Goal: Book appointment/travel/reservation

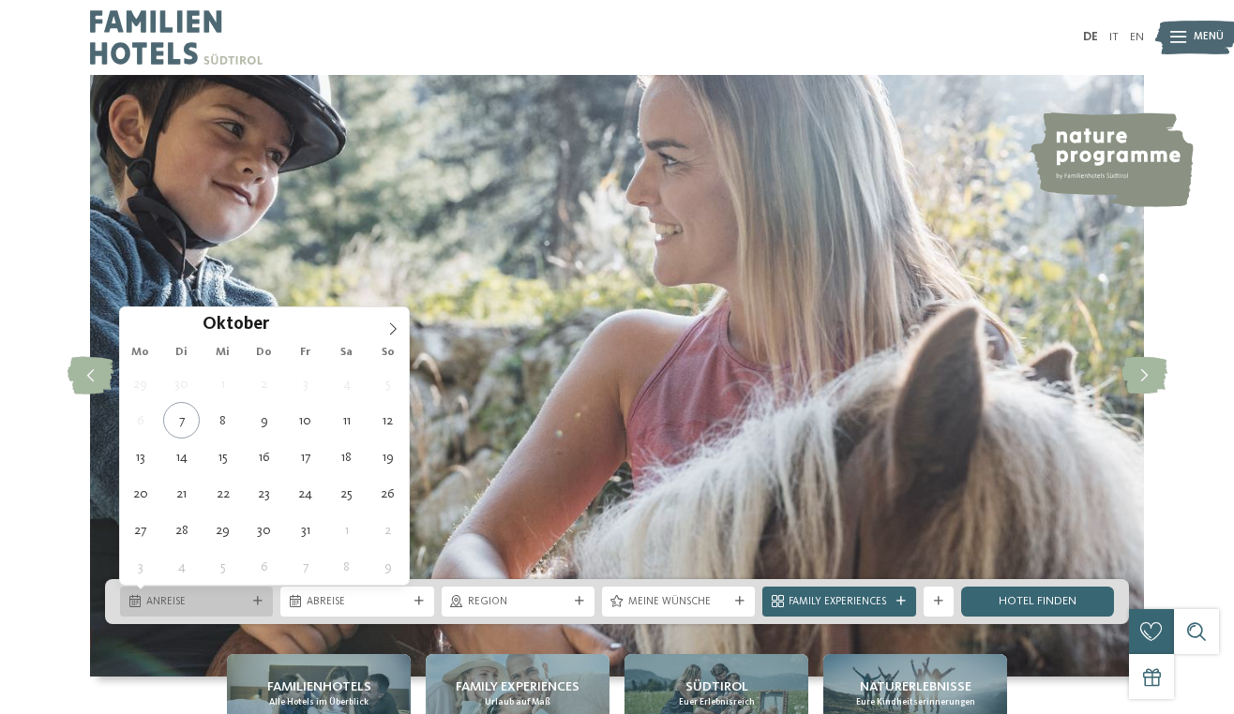
click at [210, 611] on div "Anreise" at bounding box center [196, 602] width 153 height 30
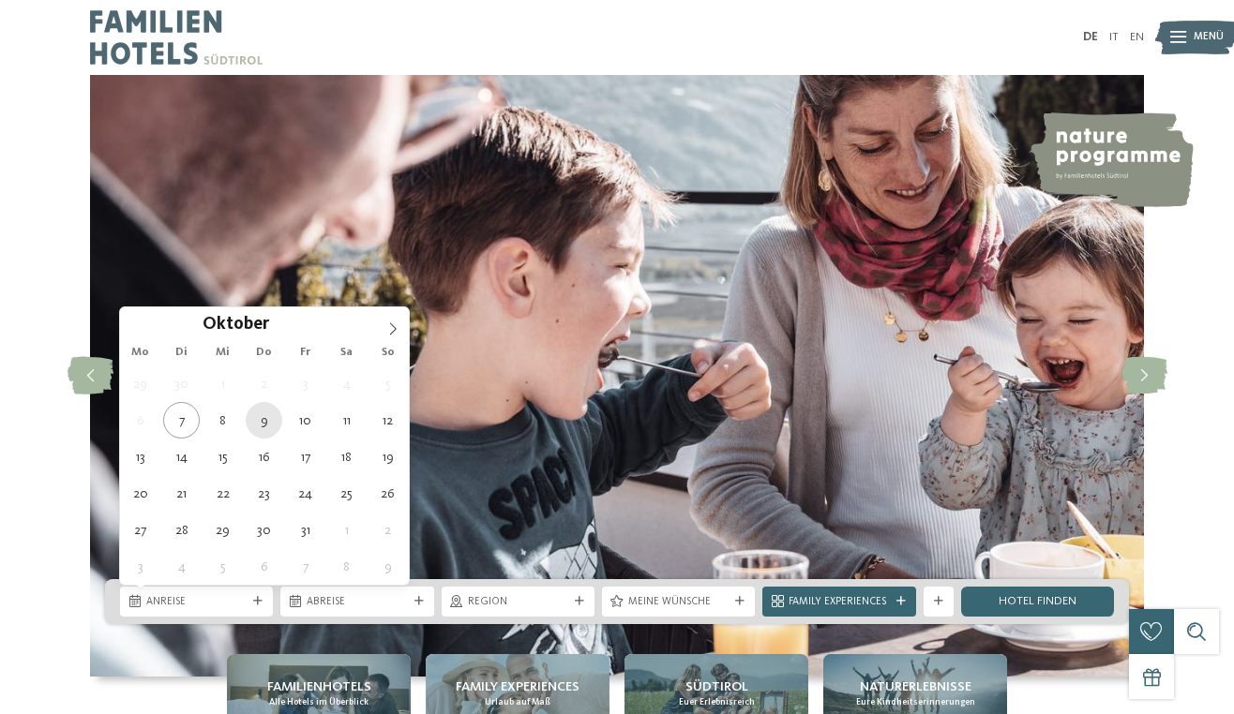
type div "[DATE]"
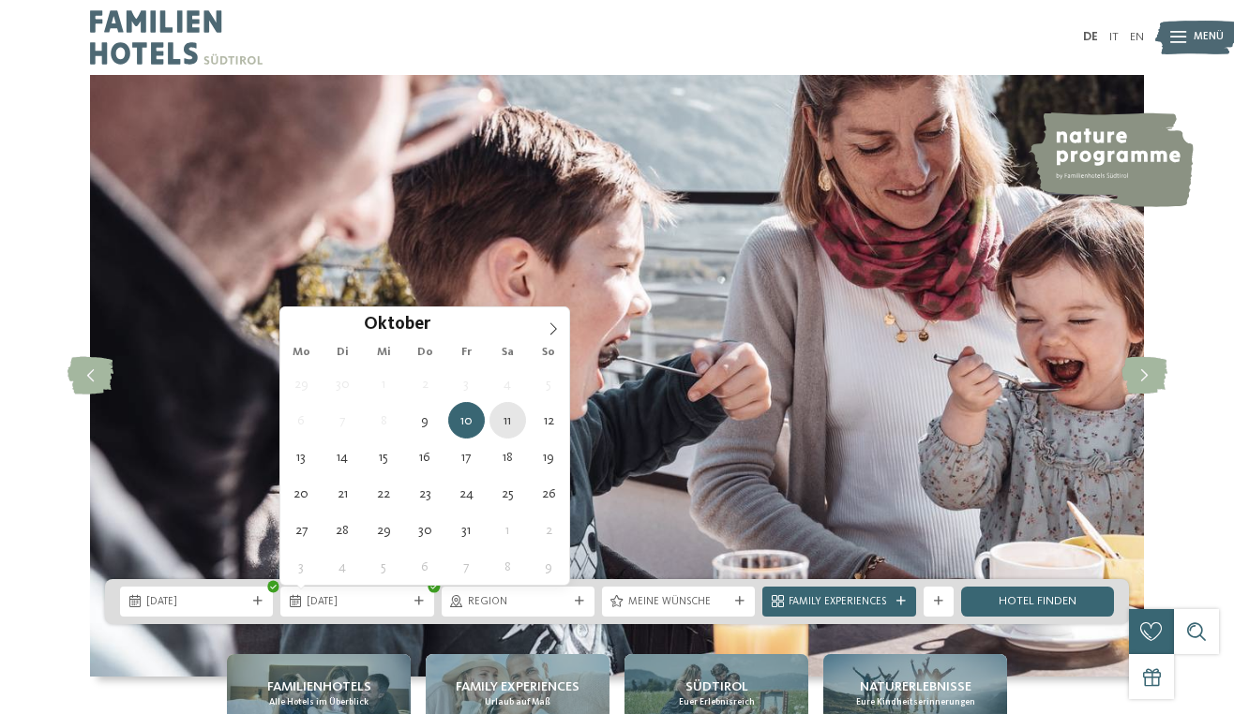
type div "[DATE]"
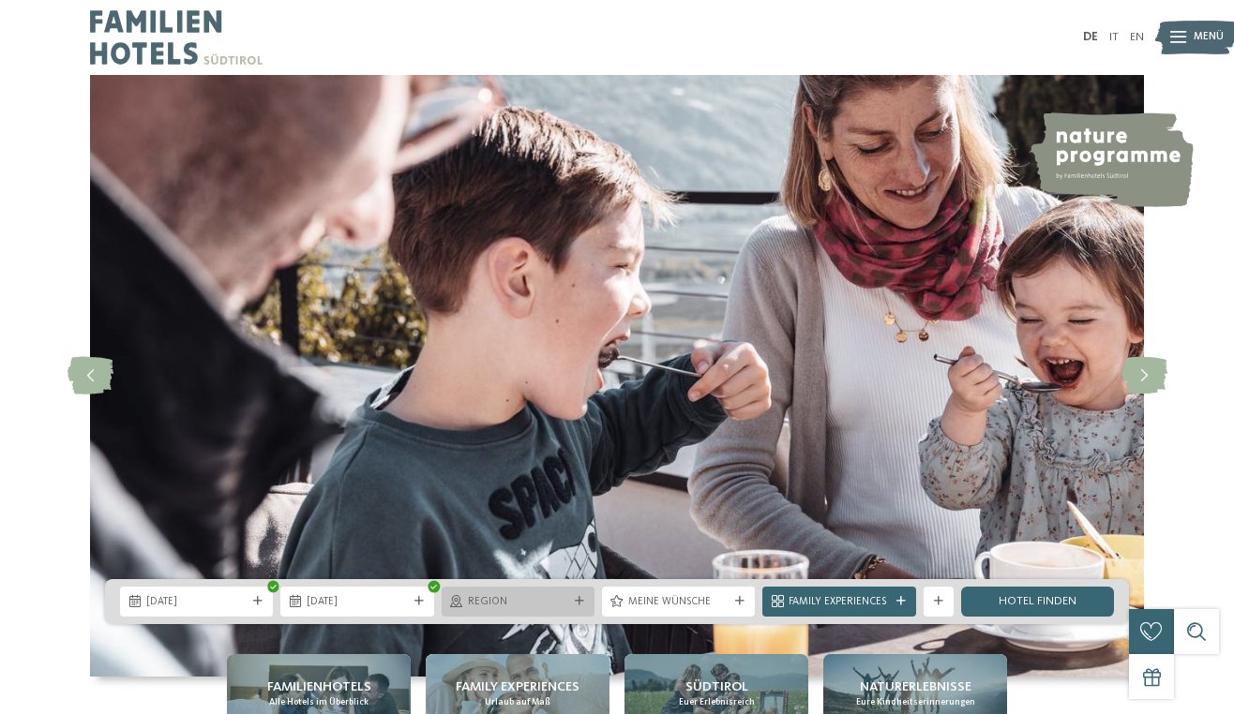
click at [523, 604] on span "Region" at bounding box center [518, 602] width 100 height 15
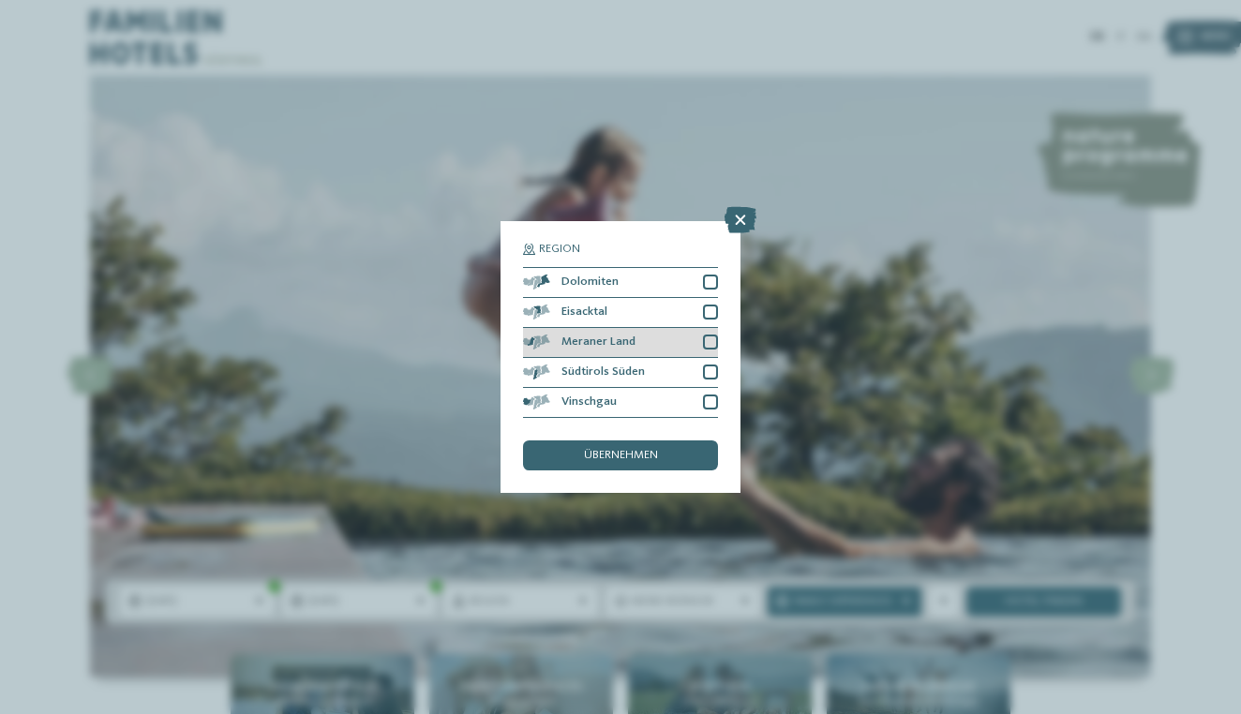
click at [713, 335] on div at bounding box center [710, 342] width 15 height 15
click at [712, 358] on div "Südtirols Süden" at bounding box center [620, 373] width 195 height 30
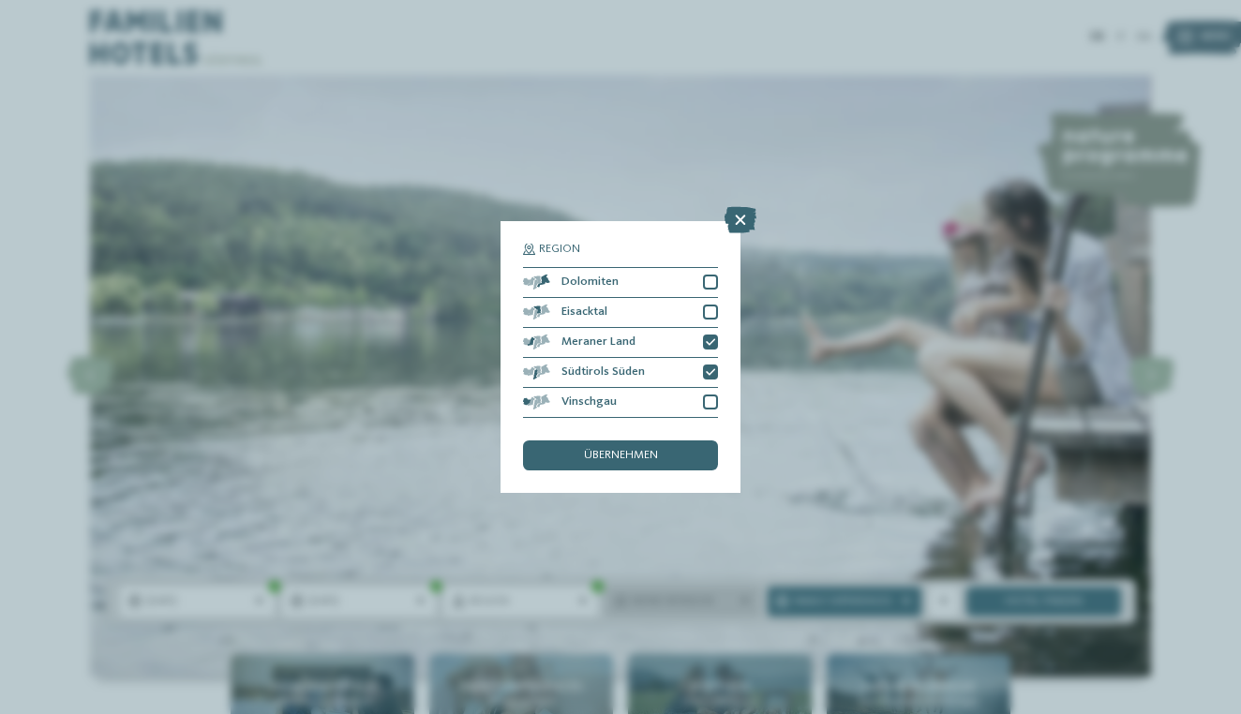
click at [686, 603] on span "Meine Wünsche" at bounding box center [683, 602] width 102 height 15
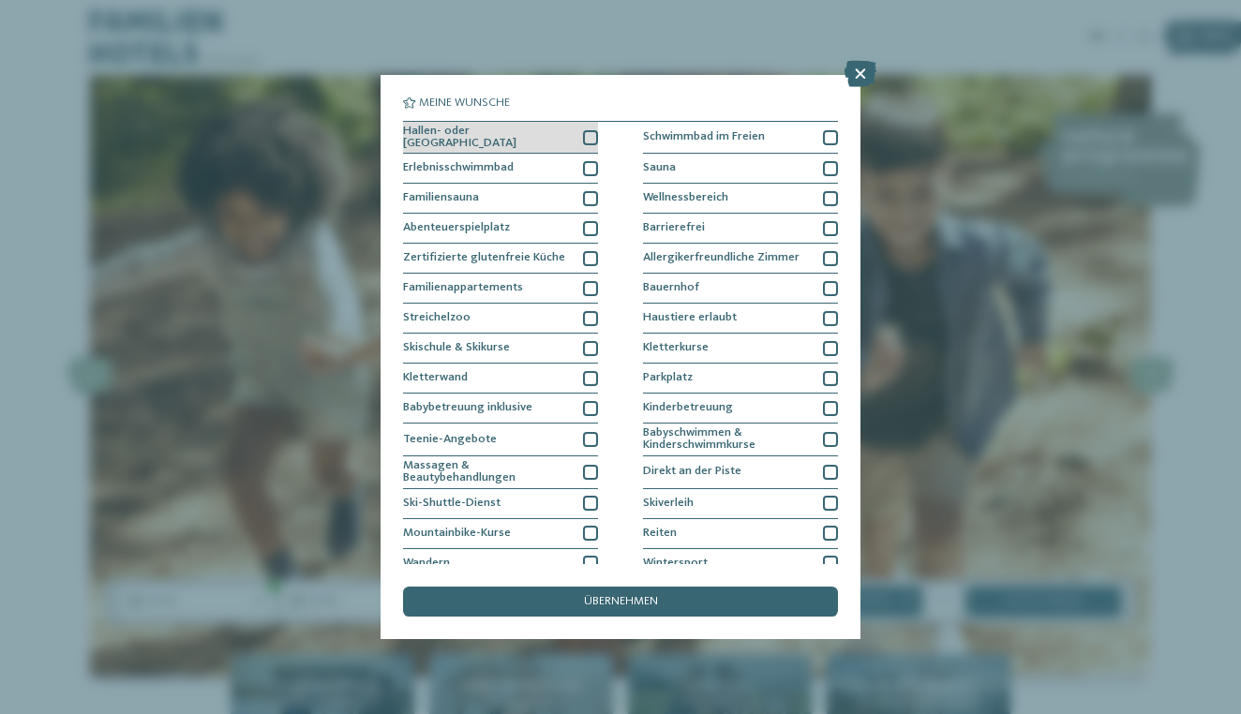
click at [585, 134] on div at bounding box center [590, 137] width 15 height 15
click at [588, 165] on div at bounding box center [590, 168] width 15 height 15
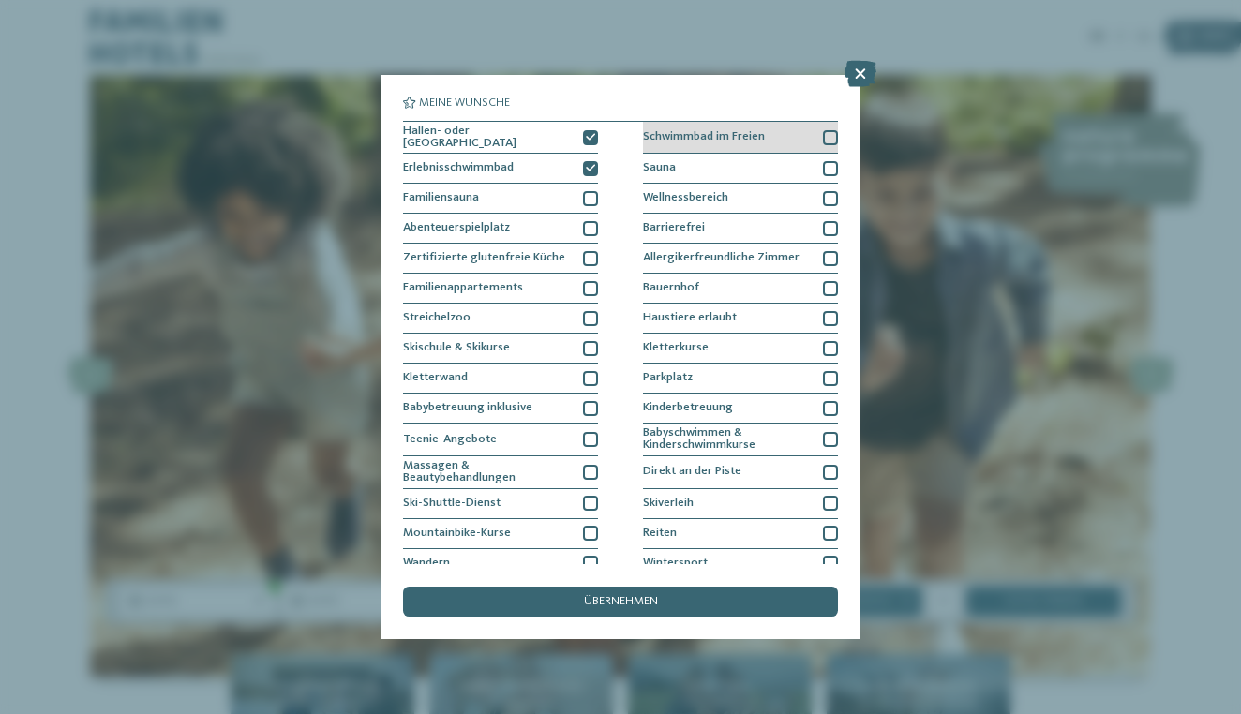
click at [832, 133] on div at bounding box center [830, 137] width 15 height 15
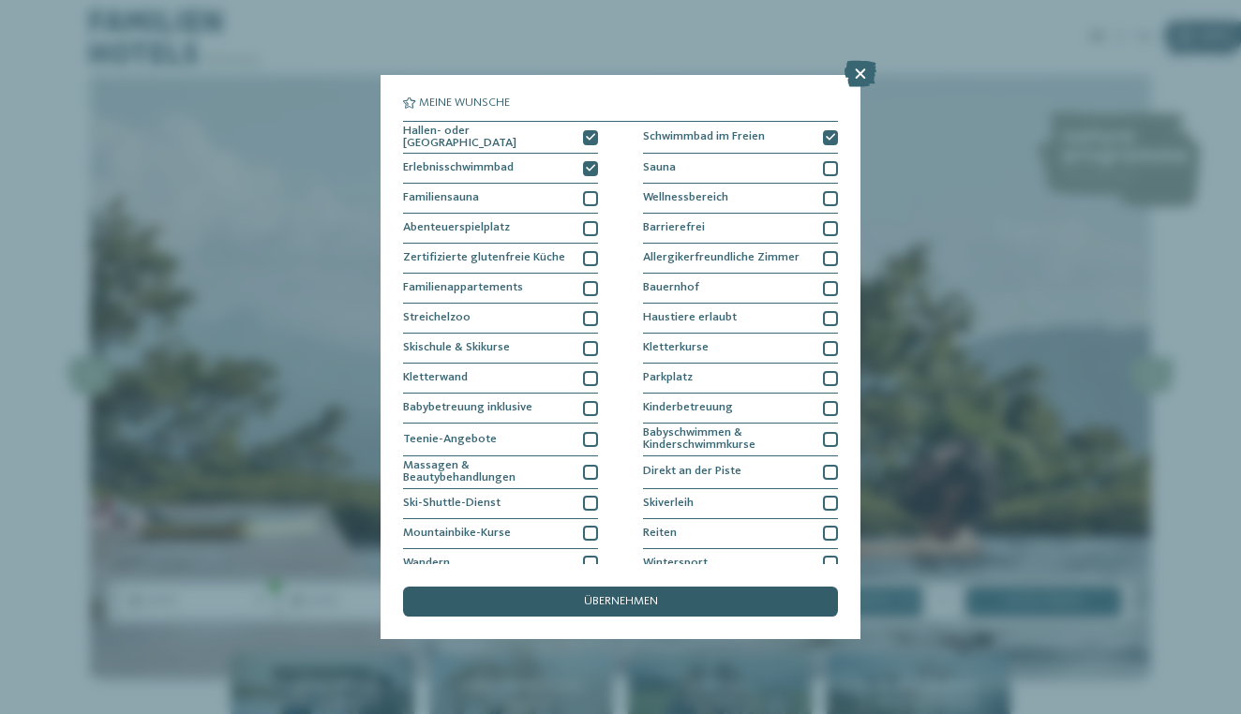
click at [683, 587] on div "übernehmen" at bounding box center [620, 602] width 435 height 30
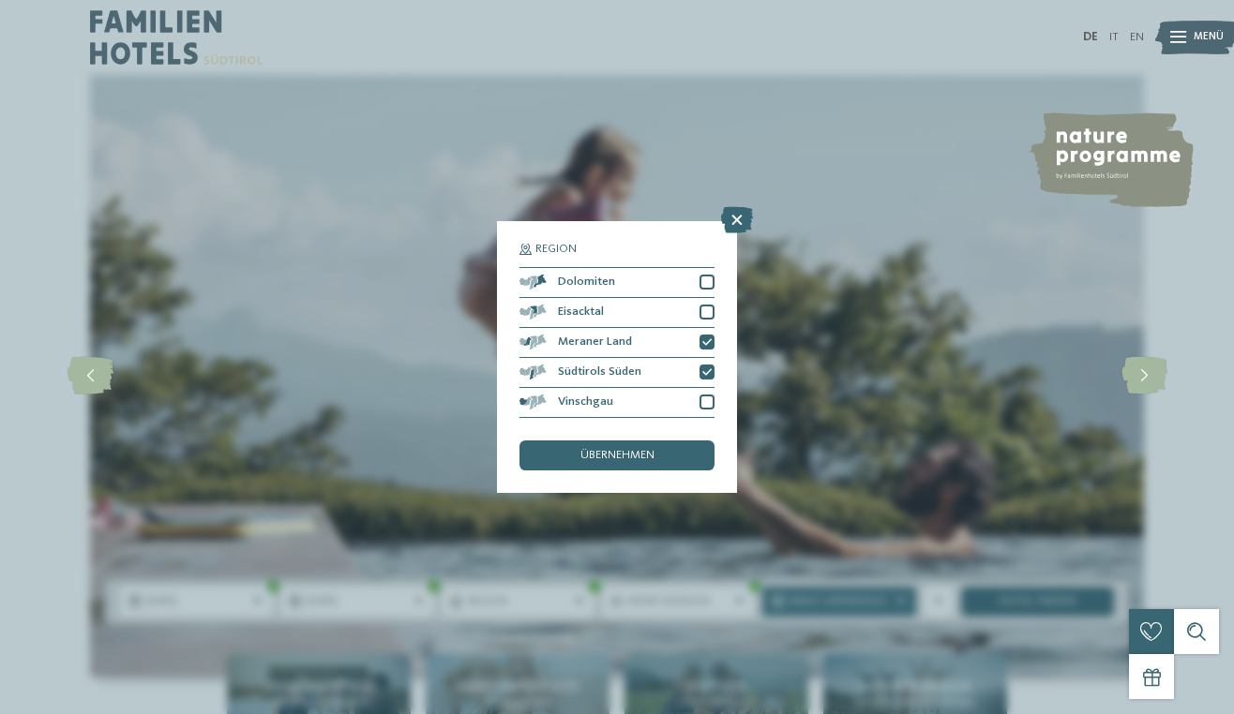
click at [1038, 612] on link "Hotel finden" at bounding box center [1037, 602] width 153 height 30
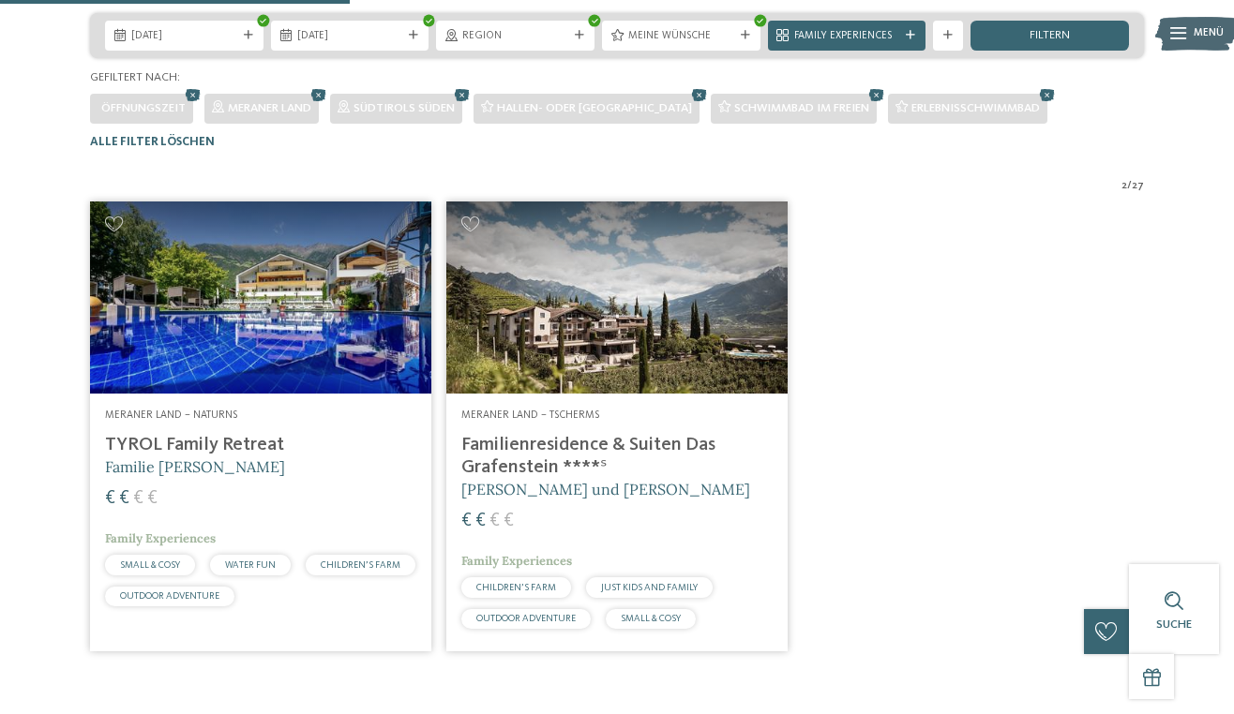
scroll to position [336, 0]
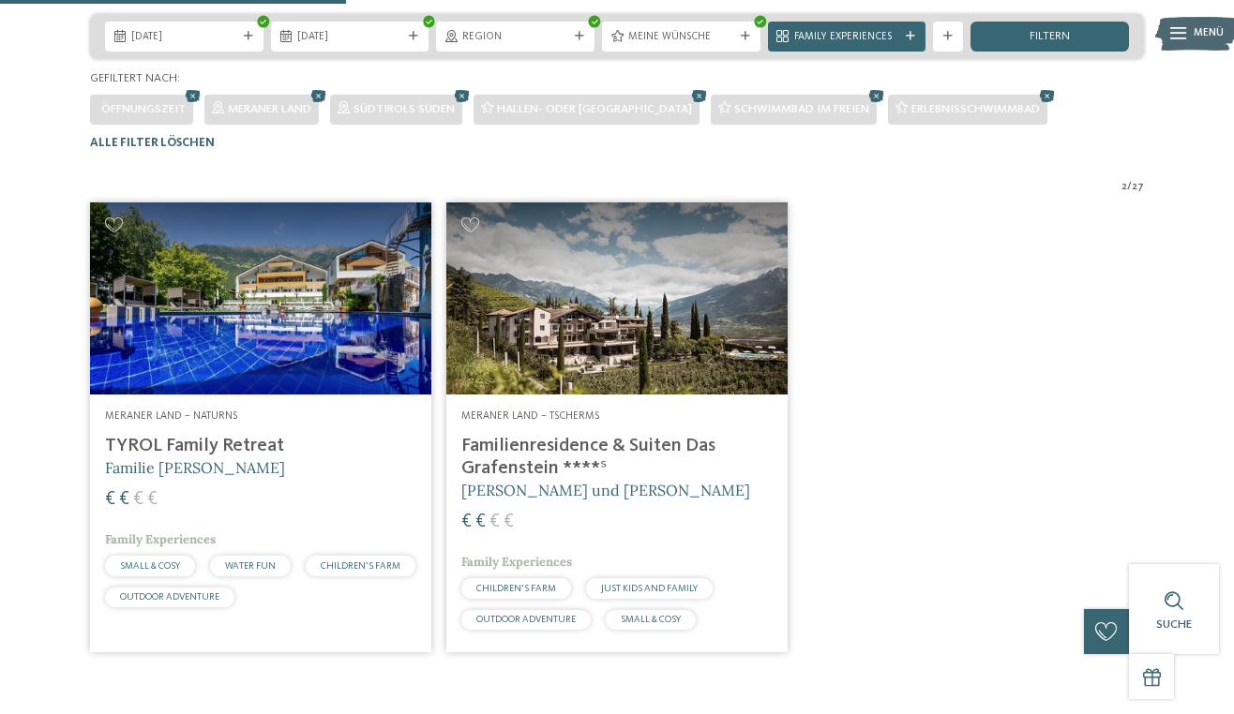
click at [295, 395] on img at bounding box center [260, 299] width 341 height 192
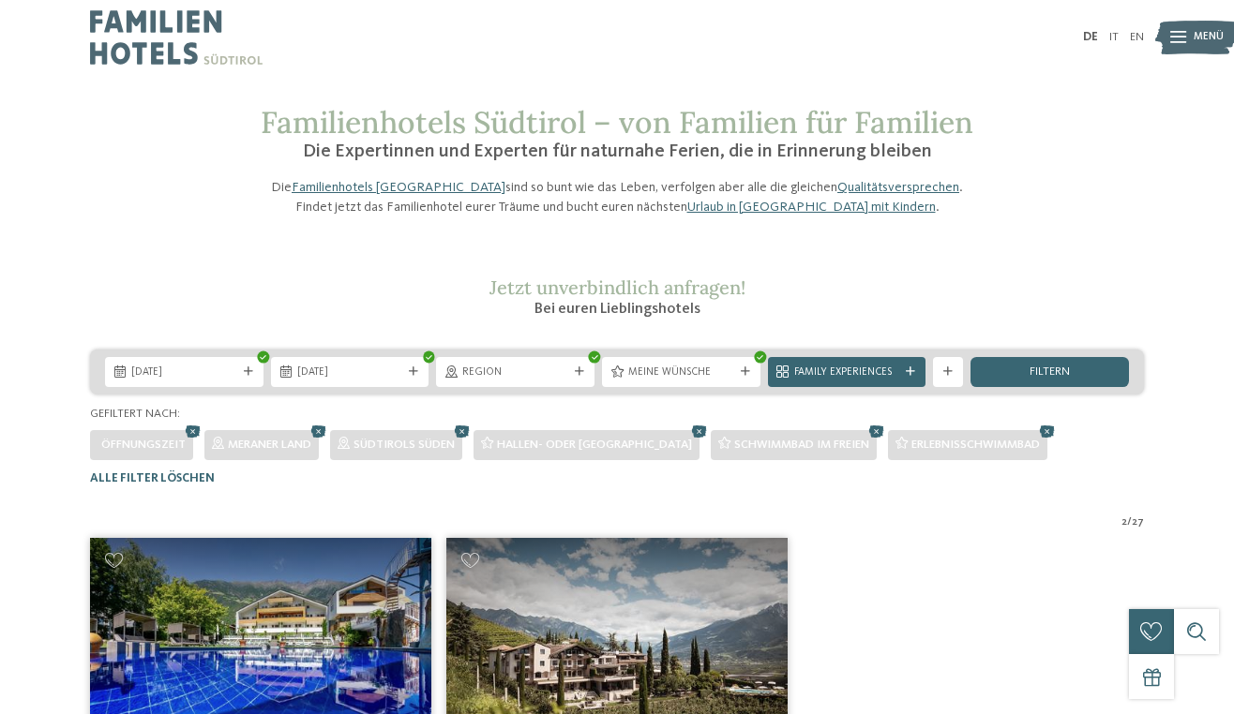
click at [578, 638] on img at bounding box center [616, 634] width 341 height 192
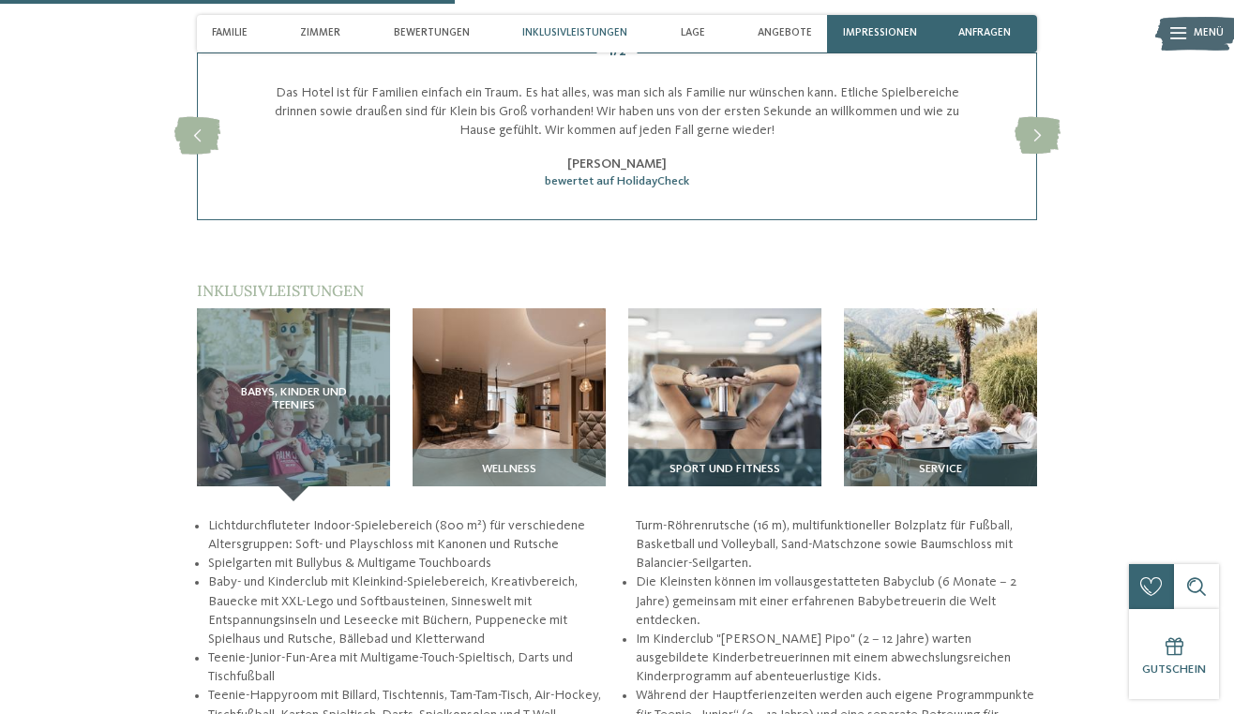
scroll to position [1899, 0]
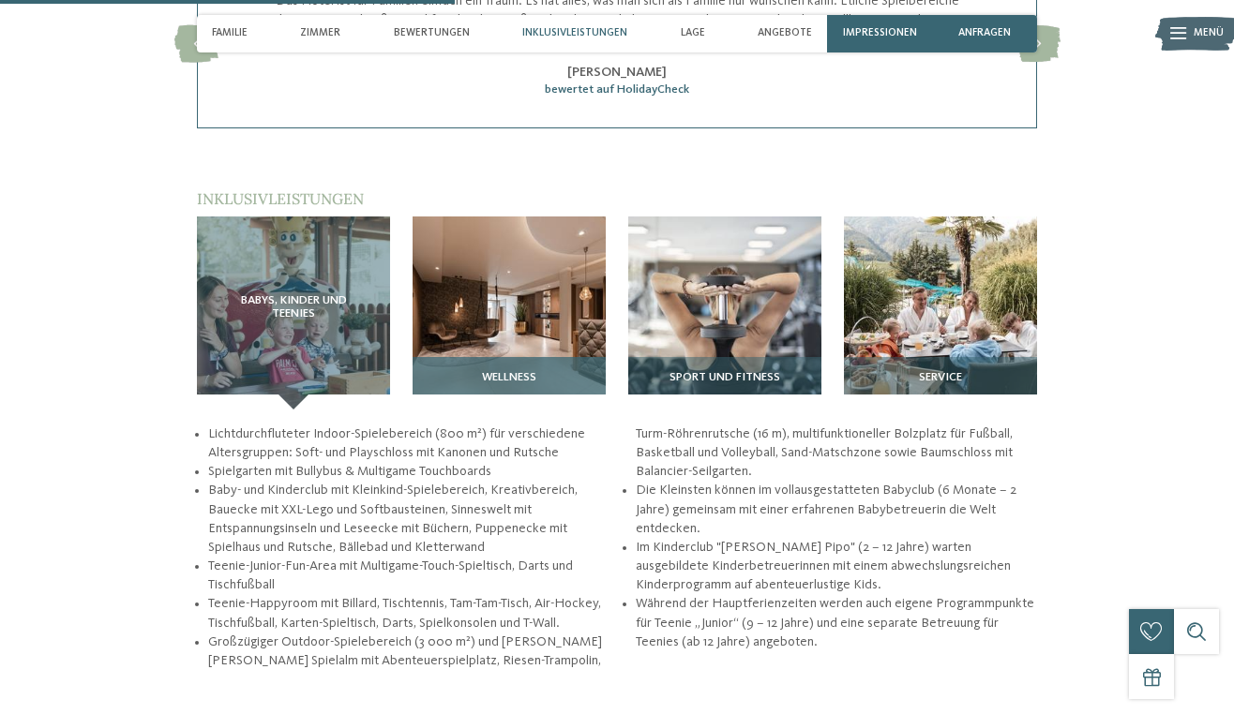
click at [509, 357] on div "Wellness" at bounding box center [509, 383] width 193 height 53
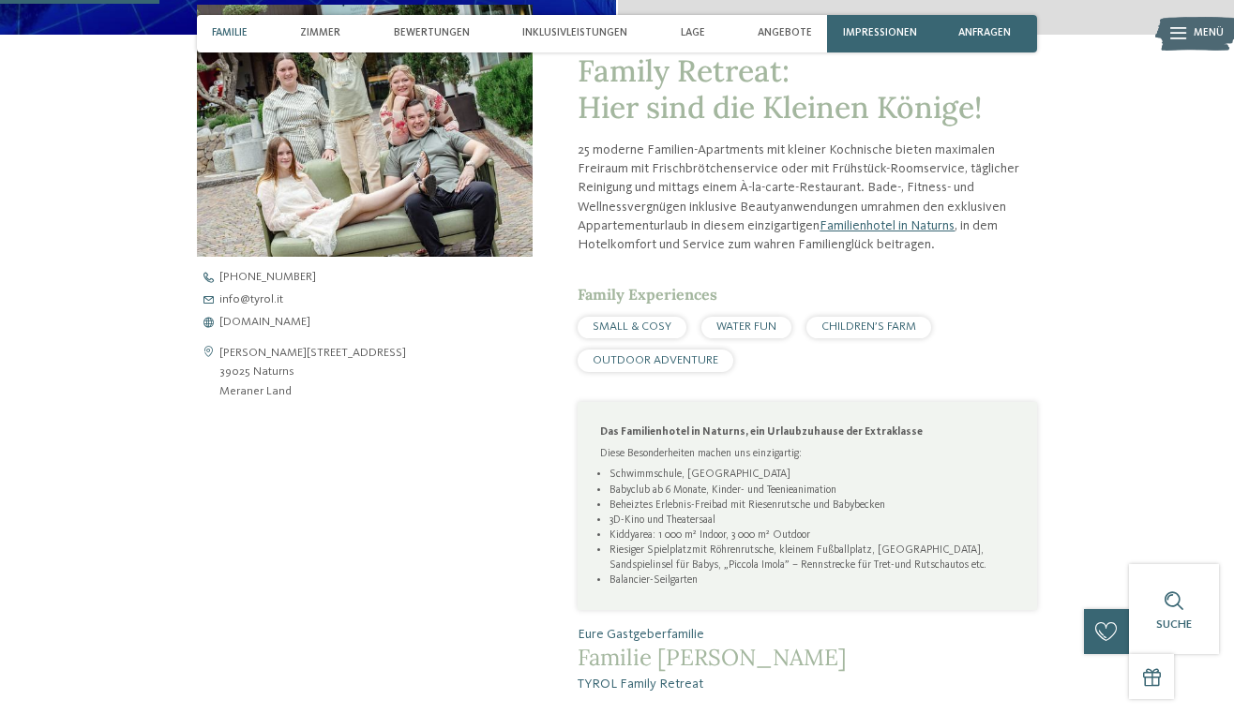
scroll to position [1138, 0]
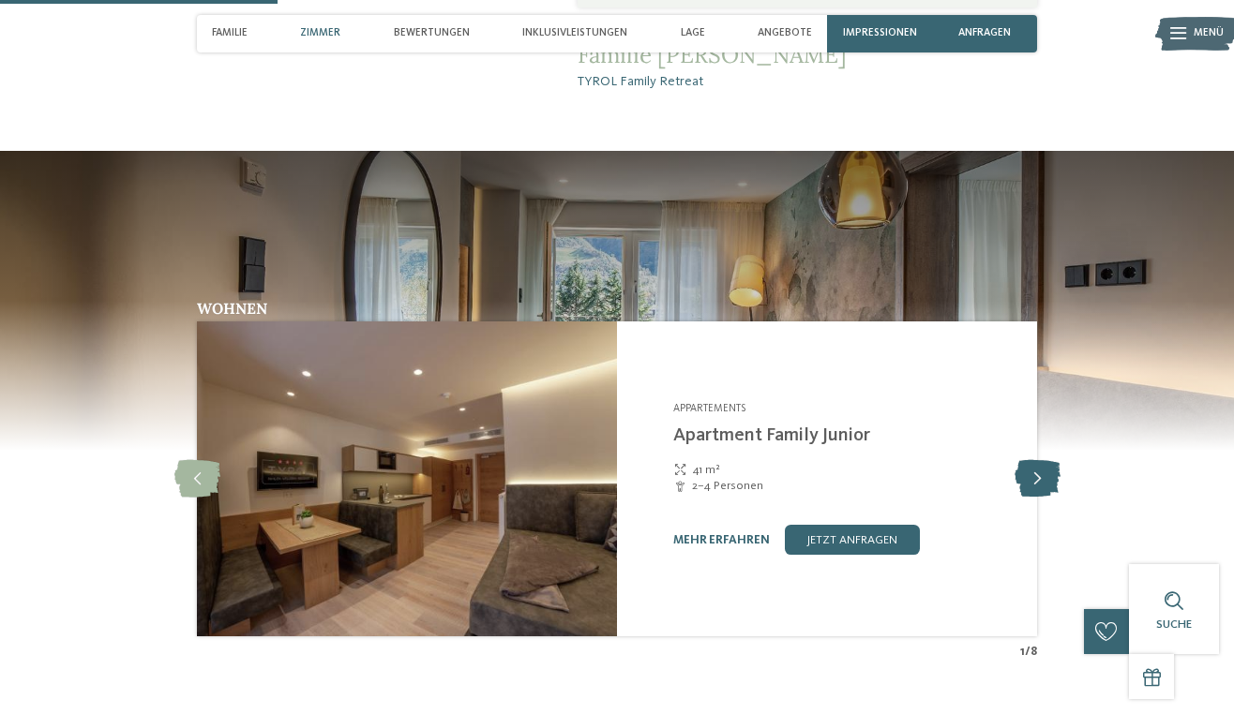
click at [1041, 476] on icon at bounding box center [1037, 479] width 46 height 38
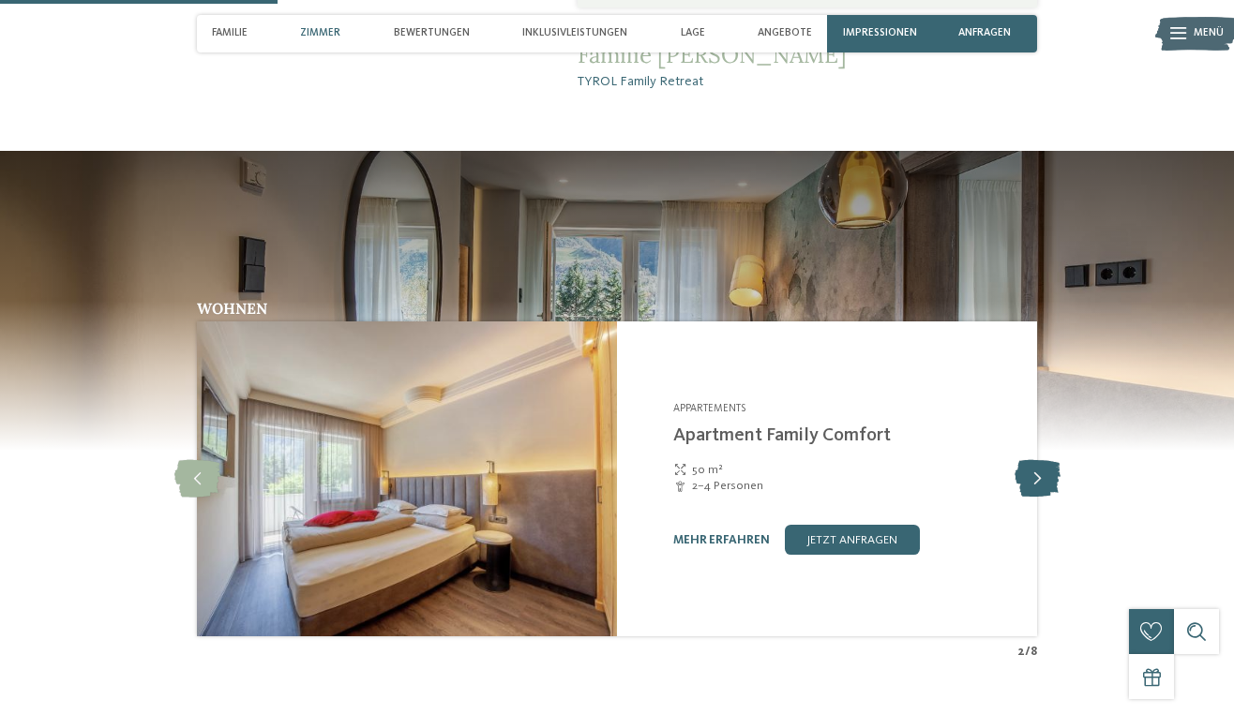
click at [1041, 476] on icon at bounding box center [1037, 479] width 46 height 38
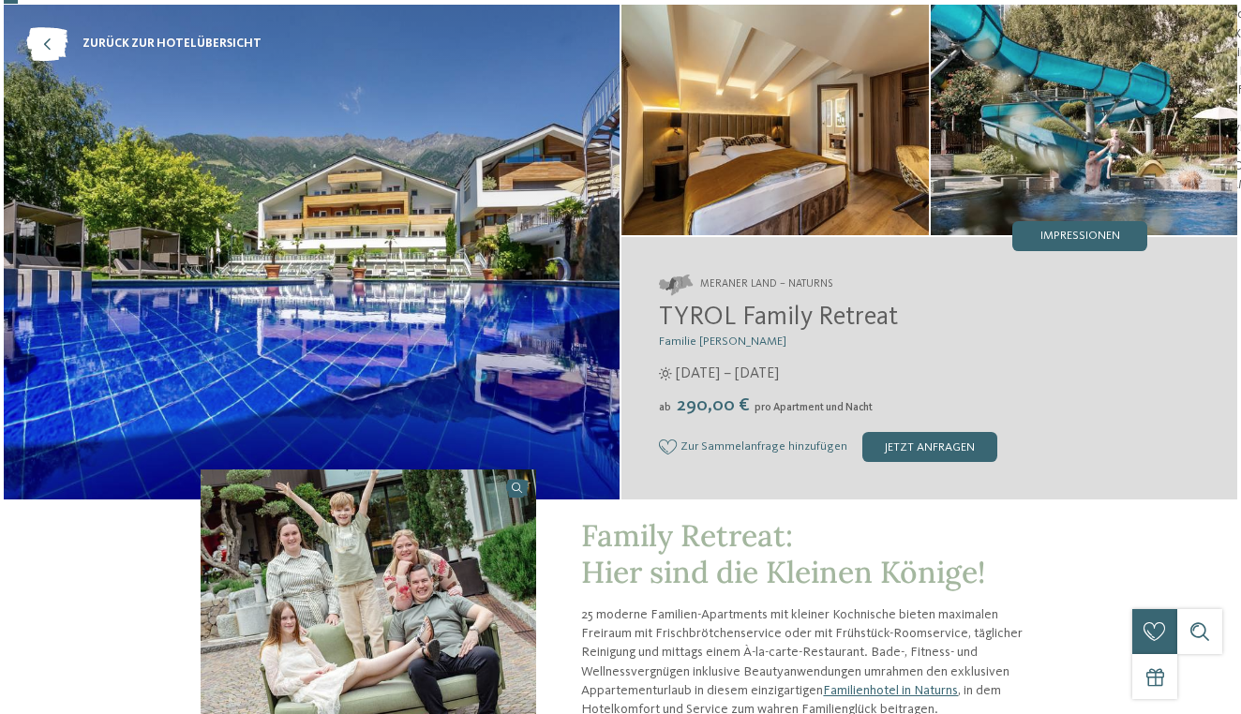
scroll to position [51, 0]
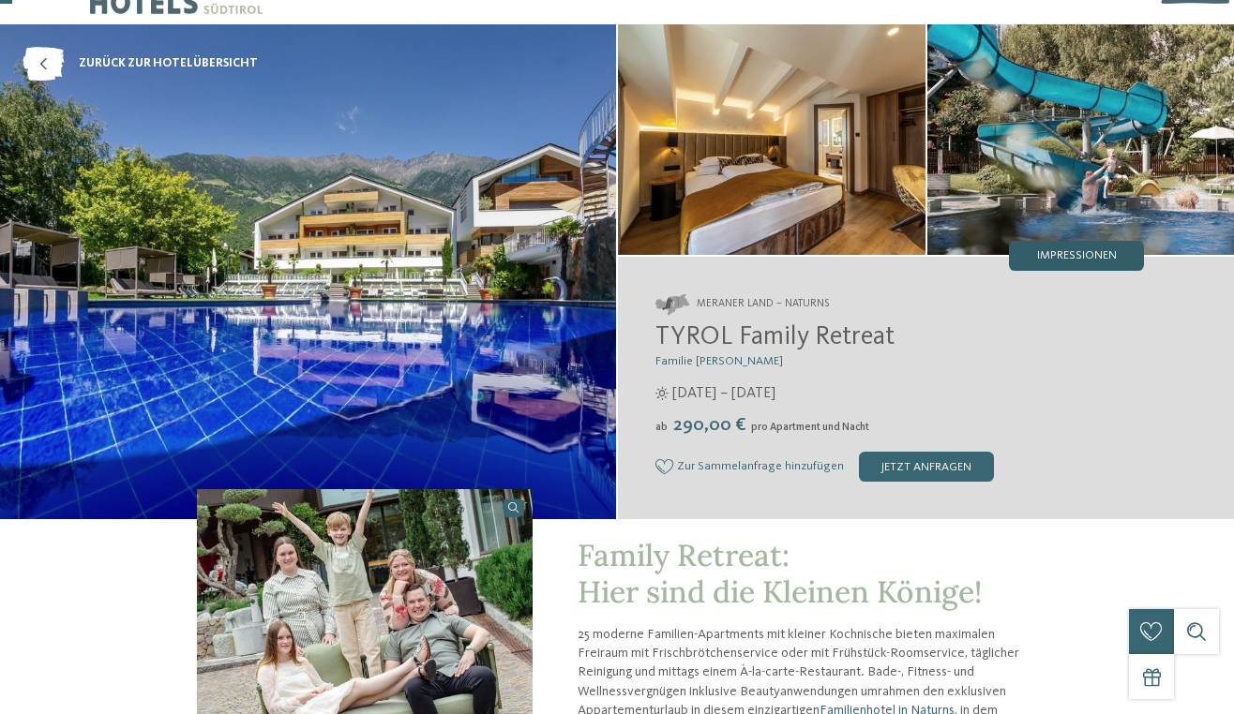
click at [1098, 265] on div "Impressionen" at bounding box center [1076, 256] width 135 height 30
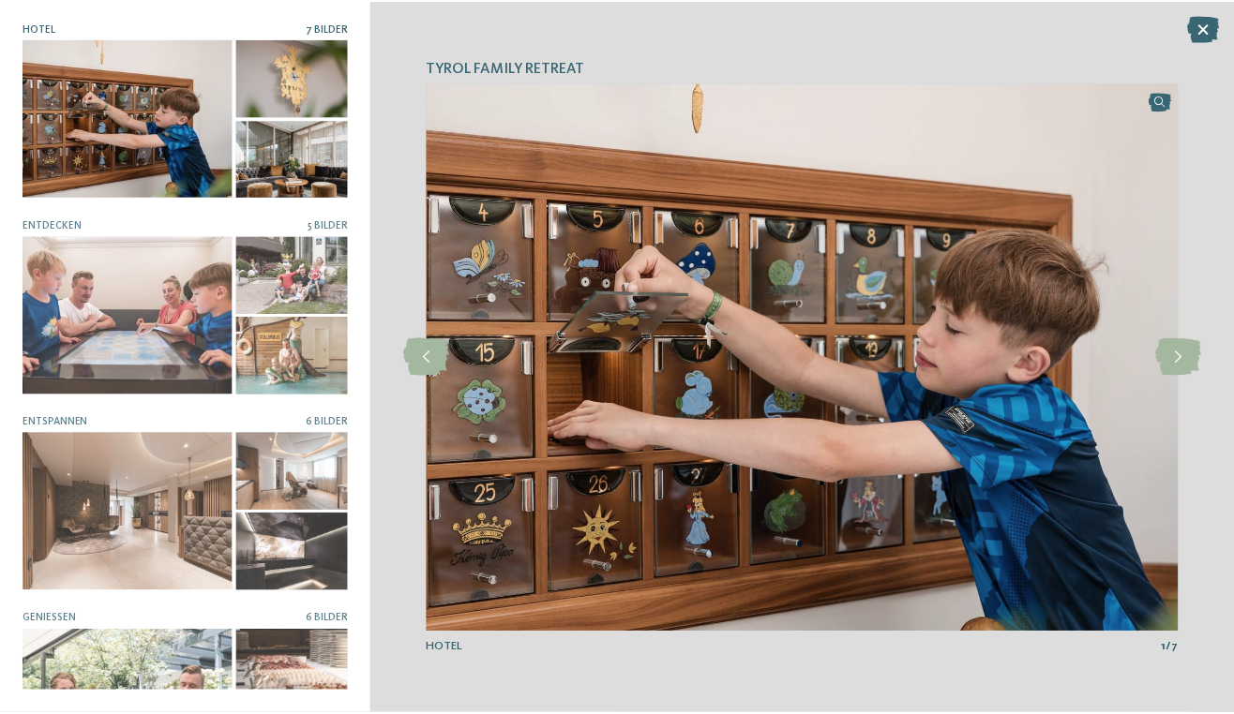
scroll to position [0, 0]
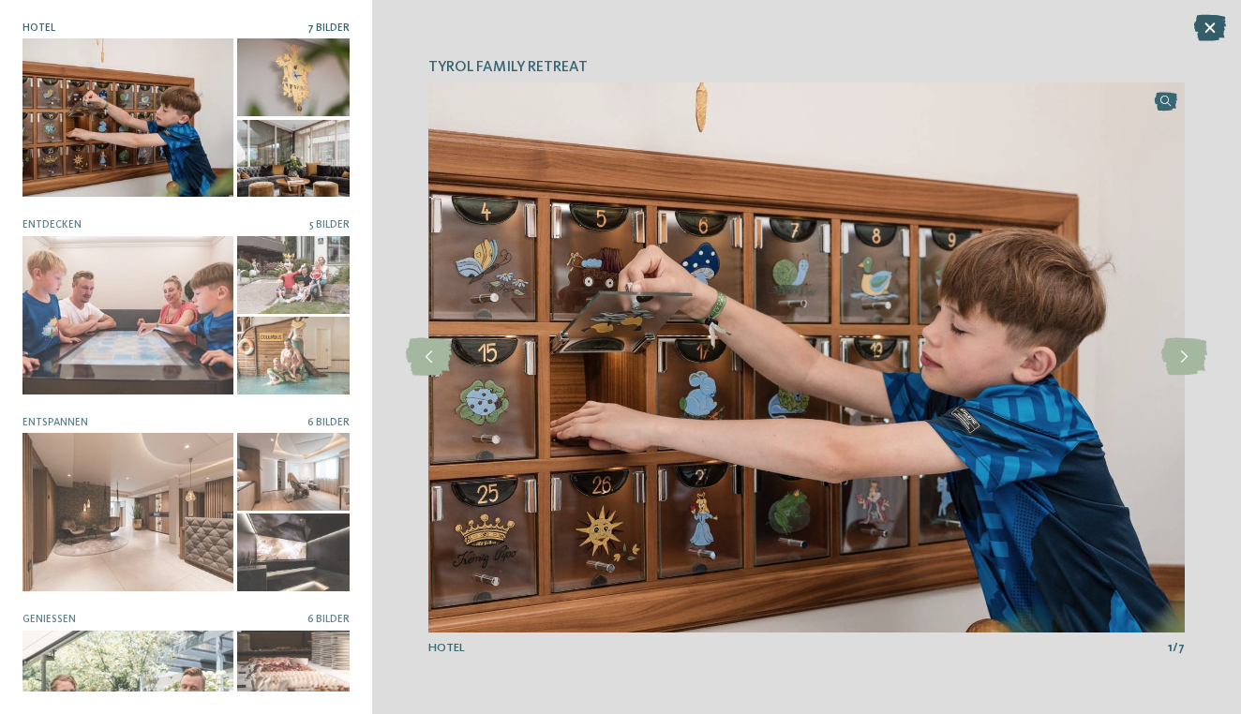
click at [1219, 25] on icon at bounding box center [1210, 28] width 32 height 26
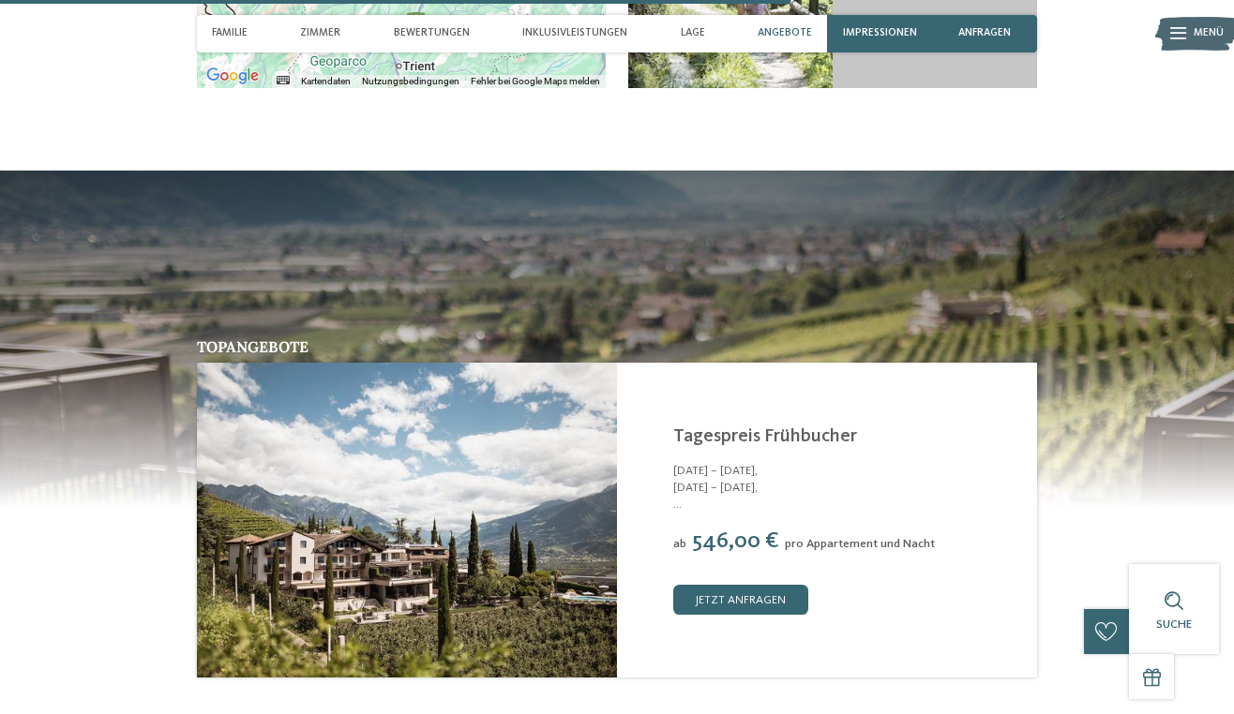
scroll to position [3225, 0]
